Goal: Complete application form: Complete application form

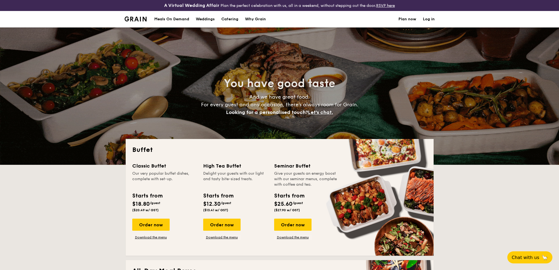
select select
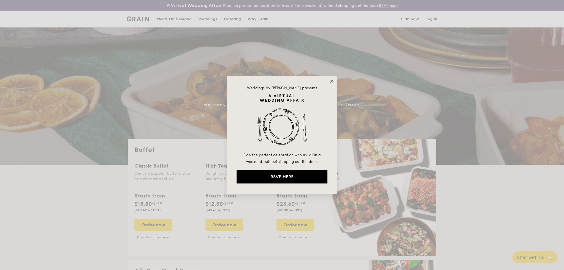
click at [329, 82] on icon at bounding box center [331, 81] width 5 height 5
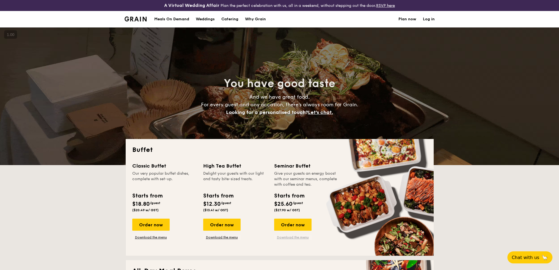
click at [289, 237] on link "Download the menu" at bounding box center [292, 238] width 37 height 4
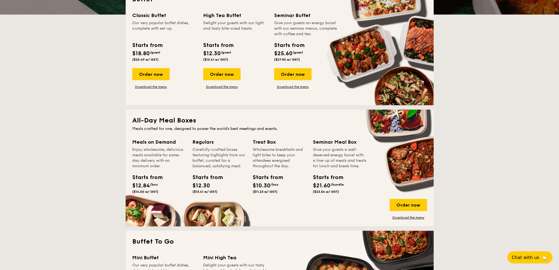
scroll to position [110, 0]
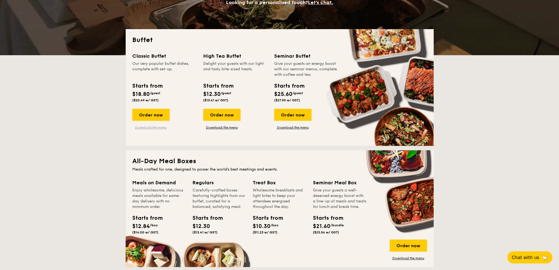
click at [152, 129] on link "Download the menu" at bounding box center [150, 127] width 37 height 4
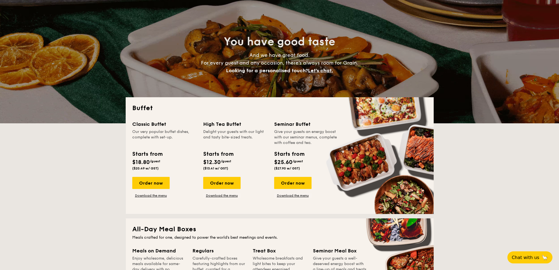
scroll to position [0, 0]
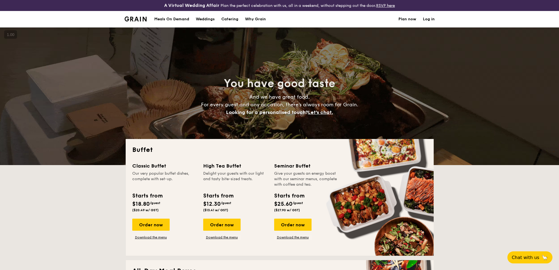
click at [329, 111] on span "Let's chat." at bounding box center [320, 113] width 25 height 6
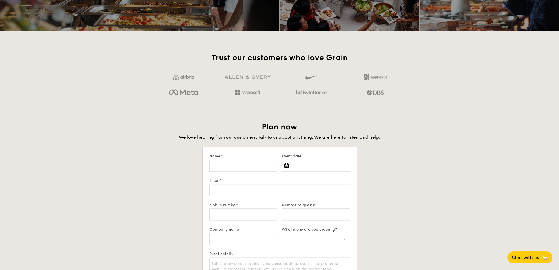
scroll to position [955, 0]
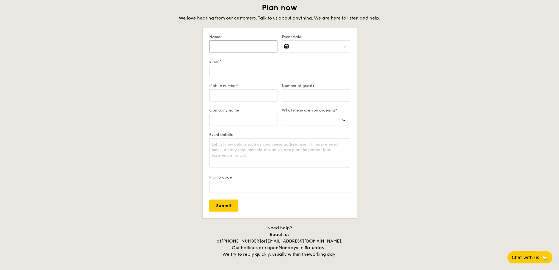
click at [229, 46] on input "Name*" at bounding box center [243, 46] width 68 height 12
type input "[PERSON_NAME]"
type input "[EMAIL_ADDRESS][DOMAIN_NAME]"
type input "81763015"
select select
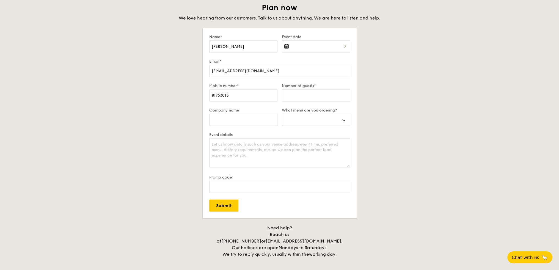
click at [331, 46] on div at bounding box center [316, 49] width 68 height 19
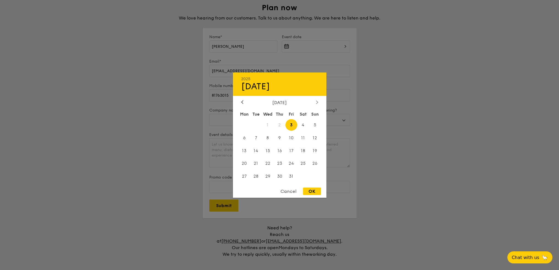
click at [317, 102] on icon at bounding box center [317, 102] width 2 height 4
click at [253, 137] on span "4" at bounding box center [256, 138] width 12 height 12
click at [370, 100] on div at bounding box center [279, 135] width 559 height 270
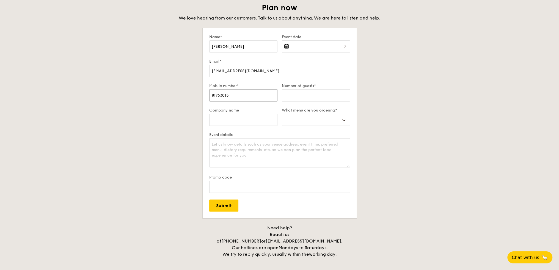
drag, startPoint x: 244, startPoint y: 94, endPoint x: 143, endPoint y: 89, distance: 101.9
click at [143, 89] on div "Plan now We love hearing from our customers. Talk to us about anything. We are …" at bounding box center [280, 130] width 308 height 255
type input "90759778"
select select
click at [295, 98] on input "Number of guests*" at bounding box center [316, 95] width 68 height 12
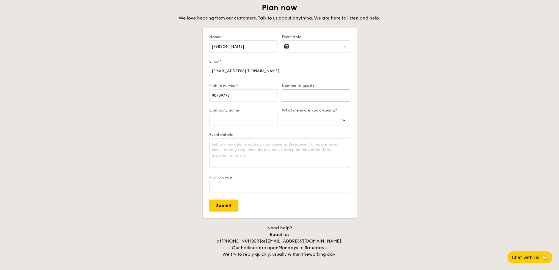
type input "3"
select select
type input "35"
select select
type input "35-"
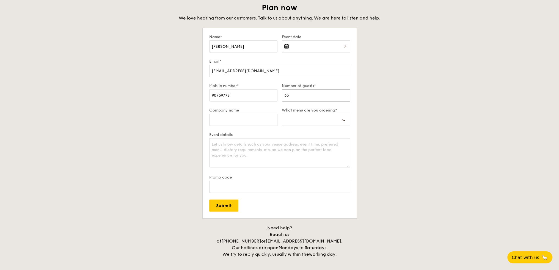
select select
type input "35-4"
select select
type input "35-40"
select select
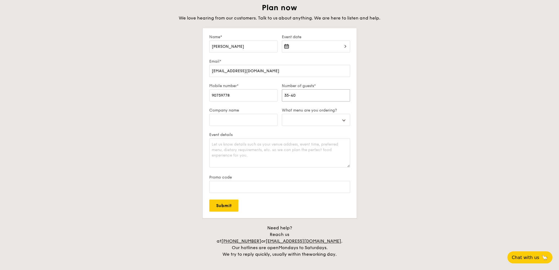
type input "35-40"
click at [260, 123] on input "Company name" at bounding box center [243, 120] width 68 height 12
type input "W"
select select
type input "Wa"
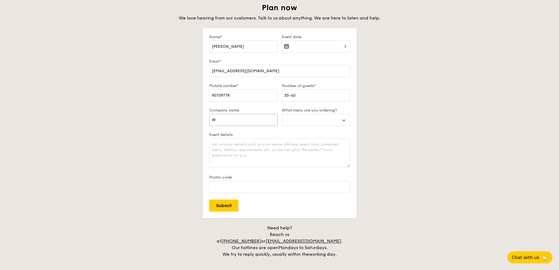
select select
type input "Wav"
select select
type input "Wave"
select select
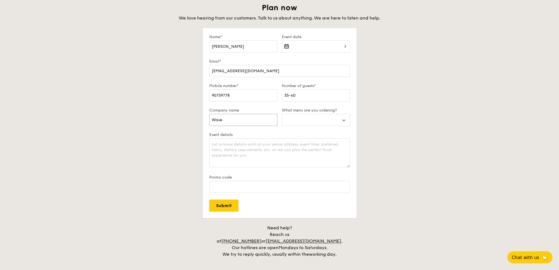
type input "Waveq"
select select
type input "Wavequ"
select select
type input "Wavequn"
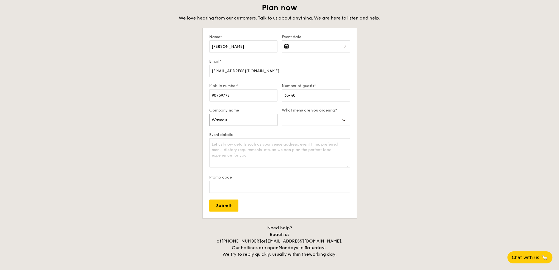
select select
type input "Wavequna"
select select
type input "Wavequnat"
select select
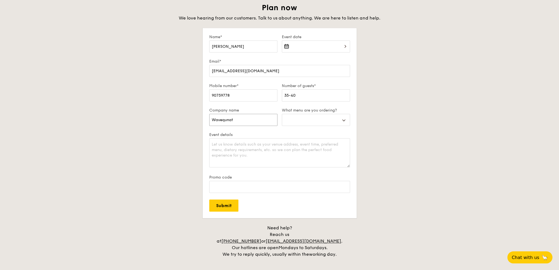
type input "Wavequnata"
select select
type input "Wavequnata"
click at [339, 121] on select "Buffet Mini Buffet High Tea Canapés Meal Boxes Wedding" at bounding box center [316, 120] width 68 height 12
select select "buffet"
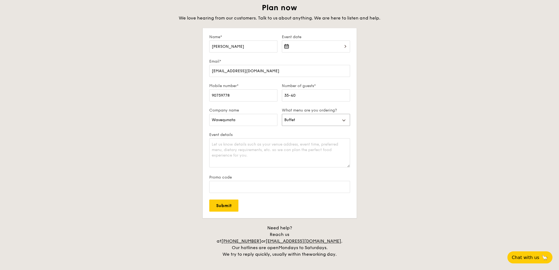
click at [282, 114] on select "Buffet Mini Buffet High Tea Canapés Meal Boxes Wedding" at bounding box center [316, 120] width 68 height 12
click at [245, 154] on textarea "Event details" at bounding box center [279, 152] width 141 height 29
click at [346, 48] on div at bounding box center [316, 49] width 68 height 19
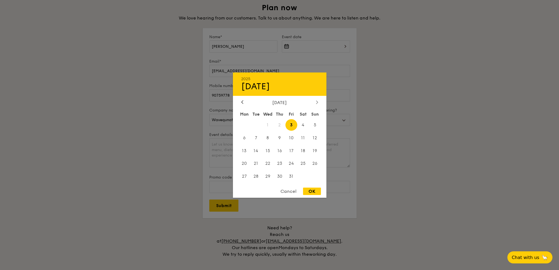
click at [317, 101] on icon at bounding box center [317, 102] width 2 height 4
click at [254, 140] on span "4" at bounding box center [256, 138] width 12 height 12
click at [310, 190] on div "OK" at bounding box center [312, 191] width 18 height 7
type input "[DATE]"
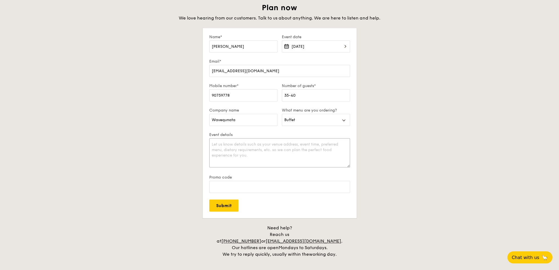
click at [221, 148] on textarea "Event details" at bounding box center [279, 152] width 141 height 29
paste textarea "Lore Ipsum Dolo, Si amet co Adipi Elitsedd, eiu T in utl Etdolor – Magnaaliq en…"
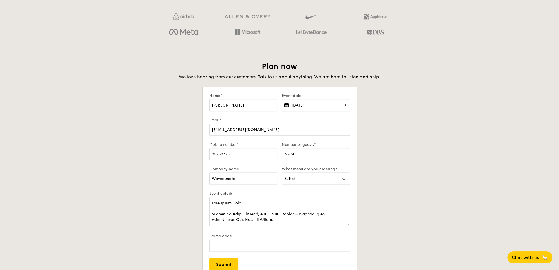
scroll to position [928, 0]
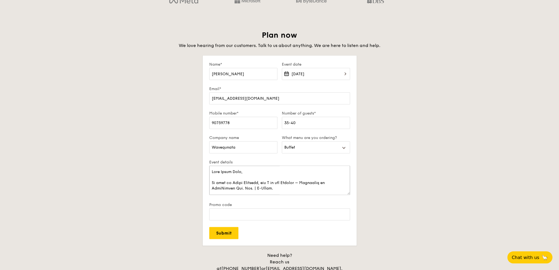
drag, startPoint x: 211, startPoint y: 170, endPoint x: 290, endPoint y: 222, distance: 93.8
click at [290, 222] on form "Name* [PERSON_NAME] Event date [DATE] Email* [EMAIL_ADDRESS][DOMAIN_NAME] Mobil…" at bounding box center [280, 151] width 154 height 190
type textarea "I am now organizing an upcoming seminar, similar in scope to IPS, and would ver…"
drag, startPoint x: 212, startPoint y: 177, endPoint x: 259, endPoint y: 214, distance: 59.9
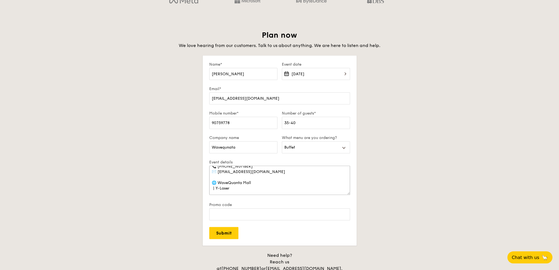
click at [259, 214] on form "Name* [PERSON_NAME] Event date [DATE] Email* [EMAIL_ADDRESS][DOMAIN_NAME] Mobil…" at bounding box center [280, 151] width 154 height 190
click at [220, 170] on textarea "Event details" at bounding box center [279, 180] width 141 height 29
paste textarea "Lor ip 👍 Dolor sit ametcon ad **Elits**, doei’t i utlabor etdol magna aliquaeni…"
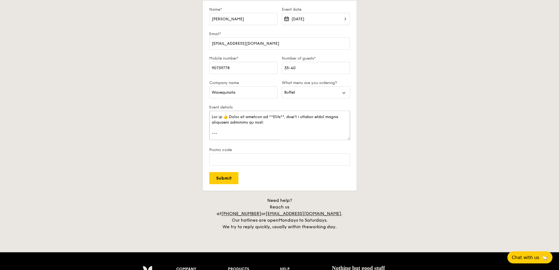
drag, startPoint x: 312, startPoint y: 118, endPoint x: 155, endPoint y: 106, distance: 157.0
click at [155, 106] on div "Plan now We love hearing from our customers. Talk to us about anything. We are …" at bounding box center [280, 102] width 308 height 255
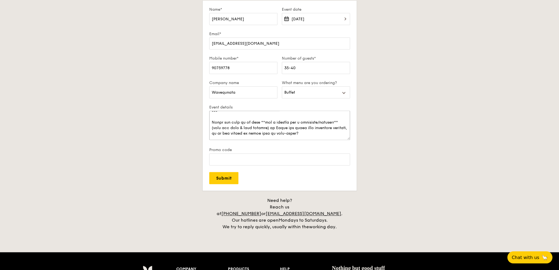
scroll to position [193, 0]
drag, startPoint x: 316, startPoint y: 127, endPoint x: 291, endPoint y: 127, distance: 25.0
click at [291, 127] on textarea "Event details" at bounding box center [279, 125] width 141 height 29
drag, startPoint x: 212, startPoint y: 111, endPoint x: 342, endPoint y: 136, distance: 132.1
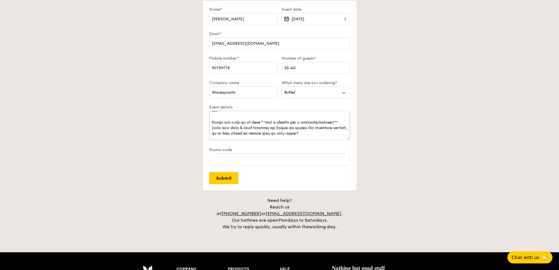
click at [342, 136] on textarea "Event details" at bounding box center [279, 125] width 141 height 29
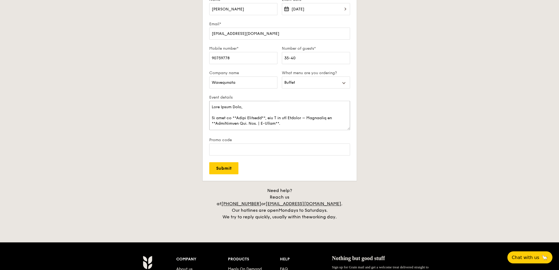
scroll to position [1010, 0]
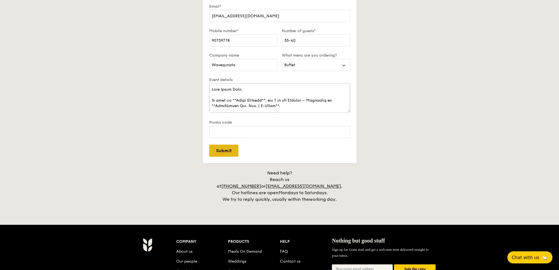
type textarea "Lore Ipsum Dolo, Si amet co **Adipi Elitsedd**, eiu T in utl Etdolor – Magnaali…"
click at [223, 147] on input "Submit" at bounding box center [223, 151] width 29 height 12
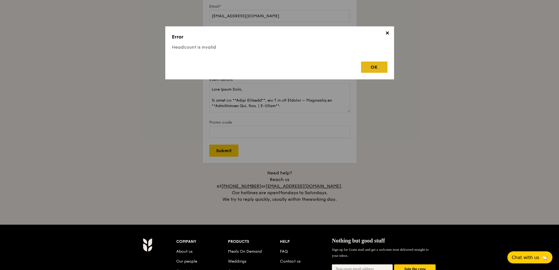
click at [383, 65] on div "OK" at bounding box center [374, 67] width 26 height 11
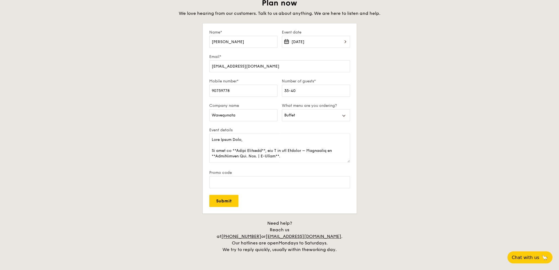
scroll to position [955, 0]
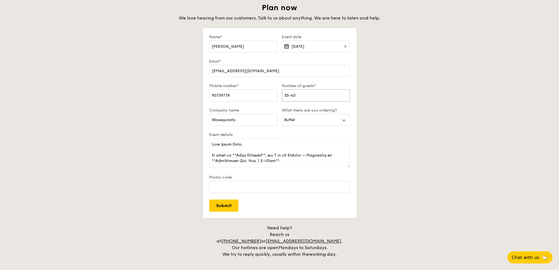
drag, startPoint x: 307, startPoint y: 95, endPoint x: 303, endPoint y: 95, distance: 3.9
click at [306, 95] on input "35-40" at bounding box center [316, 95] width 68 height 12
drag, startPoint x: 288, startPoint y: 96, endPoint x: 362, endPoint y: 88, distance: 73.9
click at [362, 88] on div "Plan now We love hearing from our customers. Talk to us about anything. We are …" at bounding box center [280, 130] width 308 height 255
type input "35"
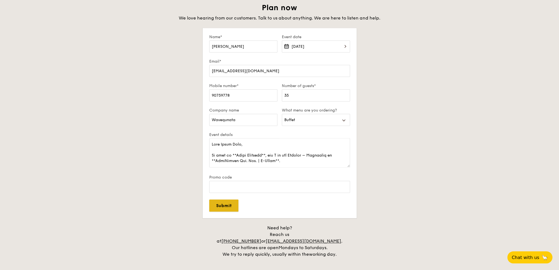
click at [219, 204] on input "Submit" at bounding box center [223, 206] width 29 height 12
select select
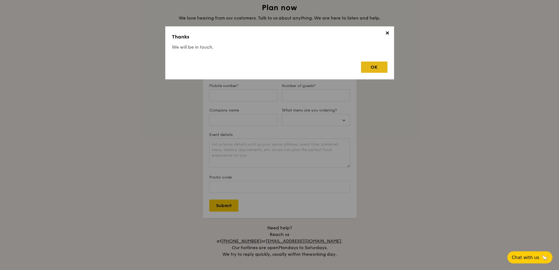
click at [376, 65] on div "OK" at bounding box center [374, 67] width 26 height 11
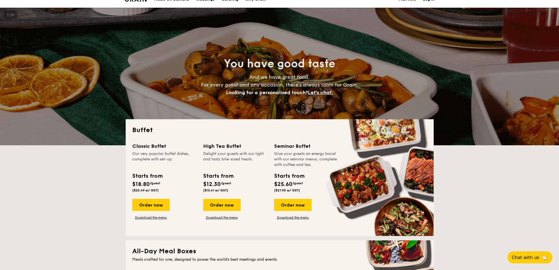
scroll to position [0, 0]
